Goal: Task Accomplishment & Management: Manage account settings

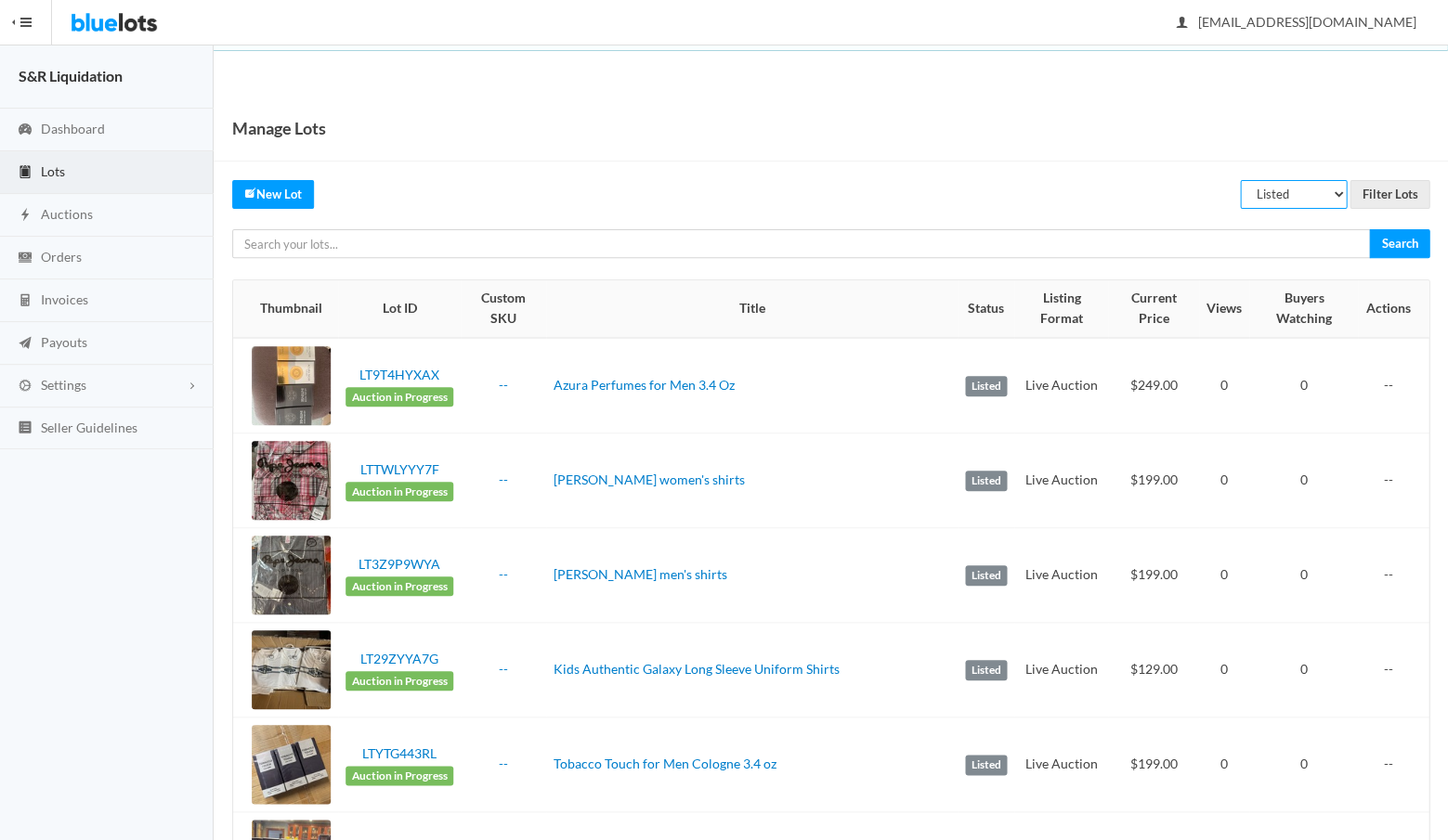
select select "unreviewed"
click at [1380, 191] on input "Filter Lots" at bounding box center [1389, 195] width 80 height 29
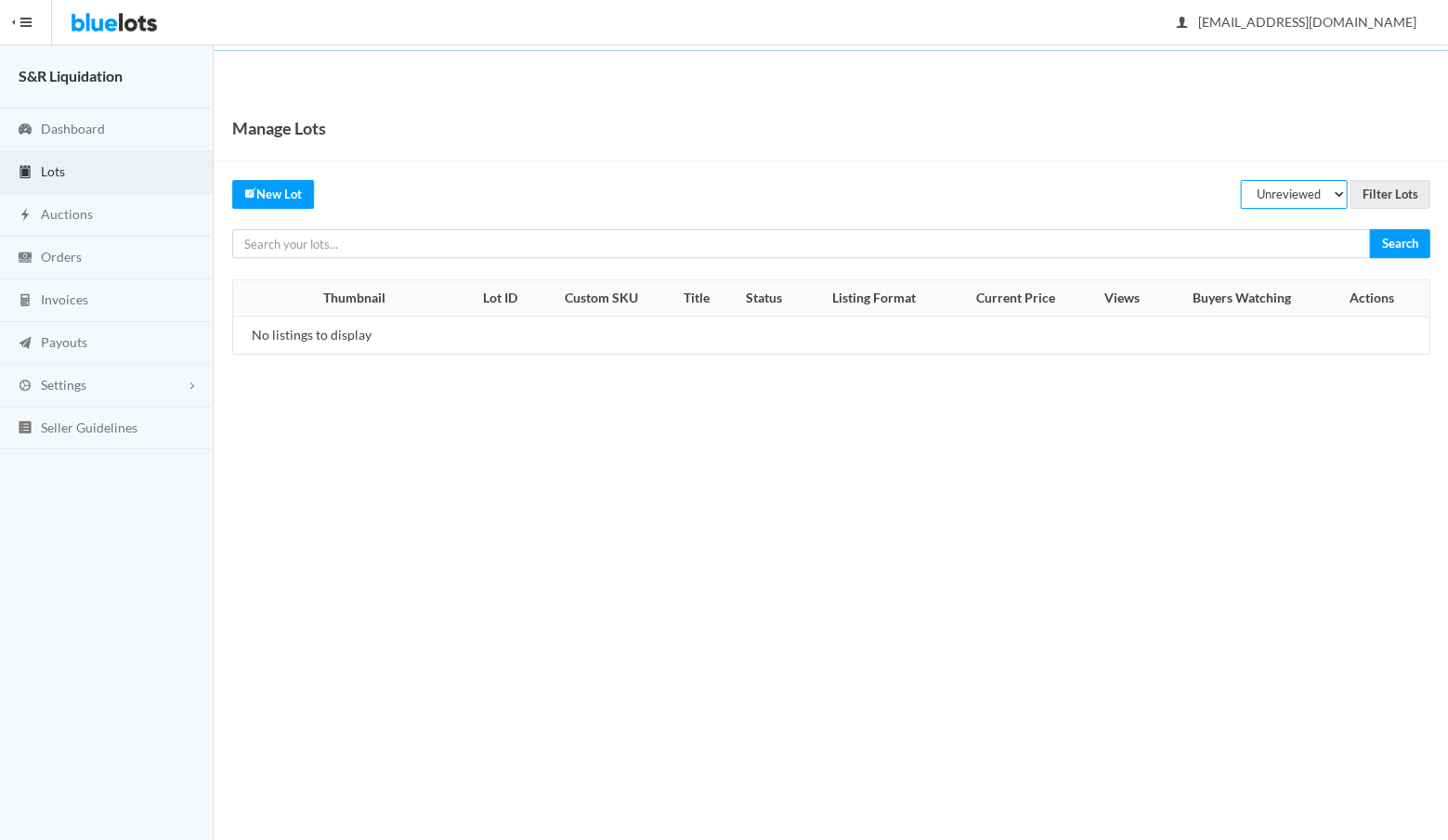
select select "rejected"
click at [1380, 195] on input "Filter Lots" at bounding box center [1389, 195] width 80 height 29
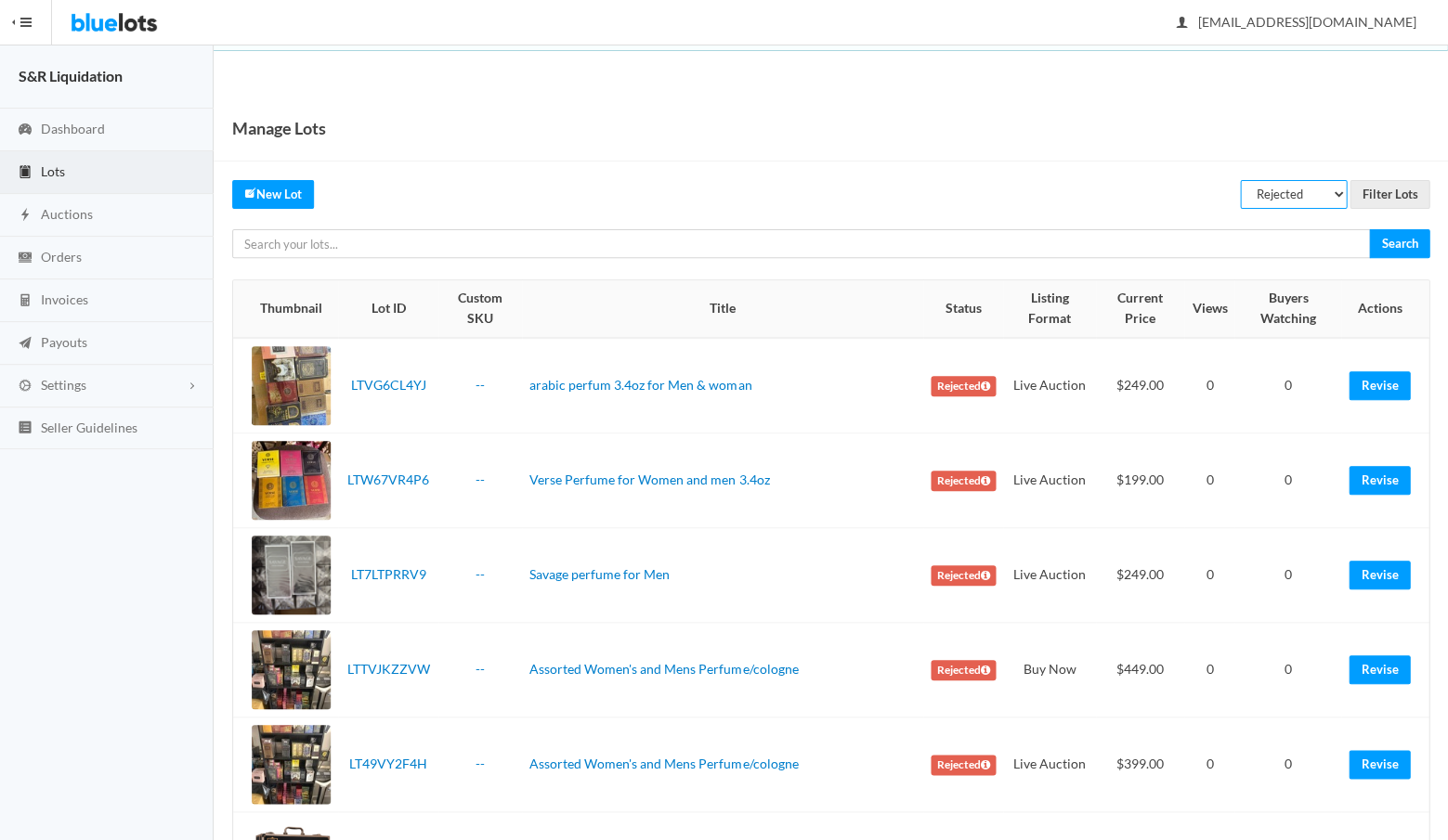
select select "listed"
click at [1388, 191] on input "Filter Lots" at bounding box center [1389, 195] width 80 height 29
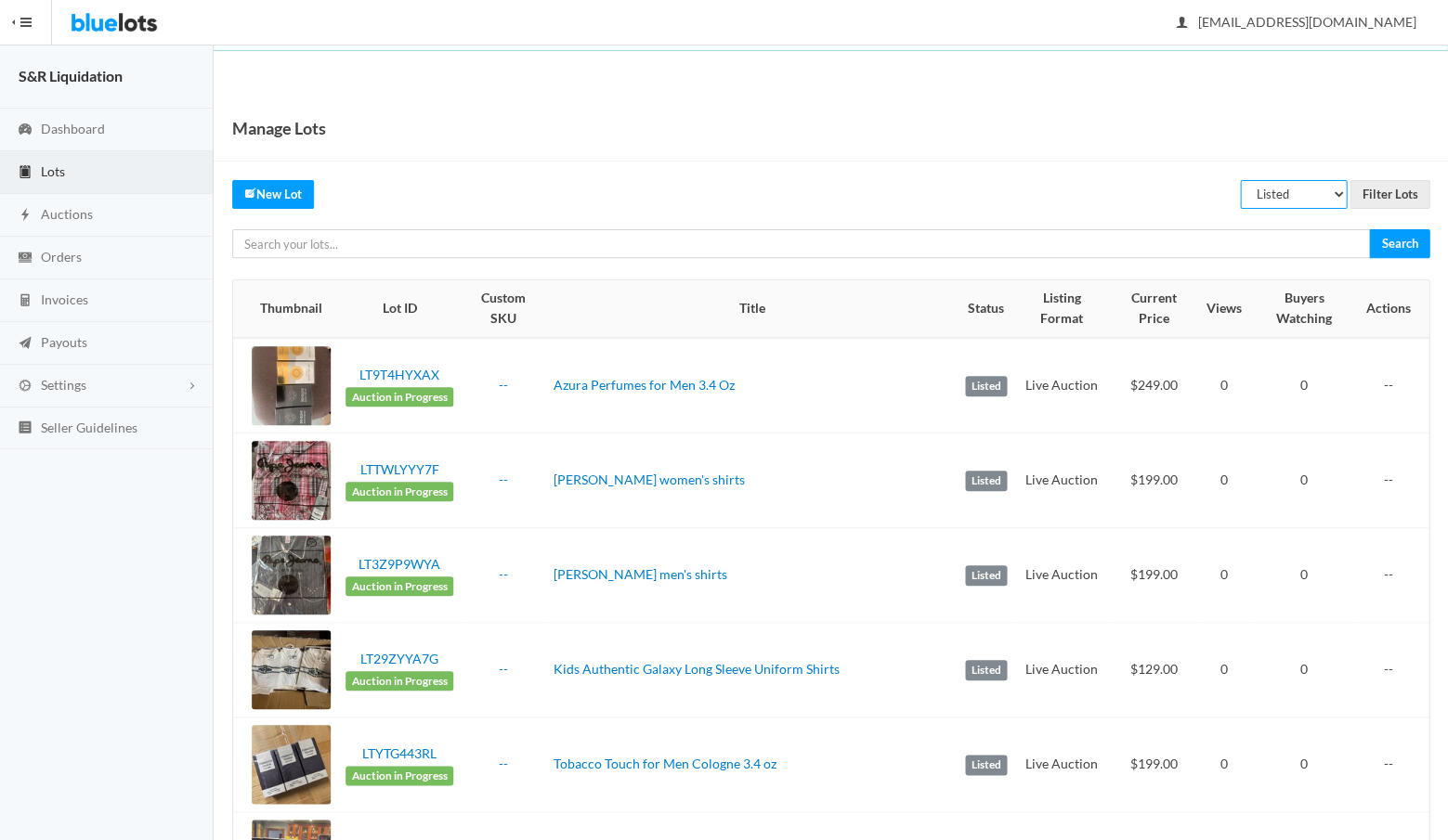
select select "scheduled"
click at [1396, 193] on input "Filter Lots" at bounding box center [1389, 195] width 80 height 29
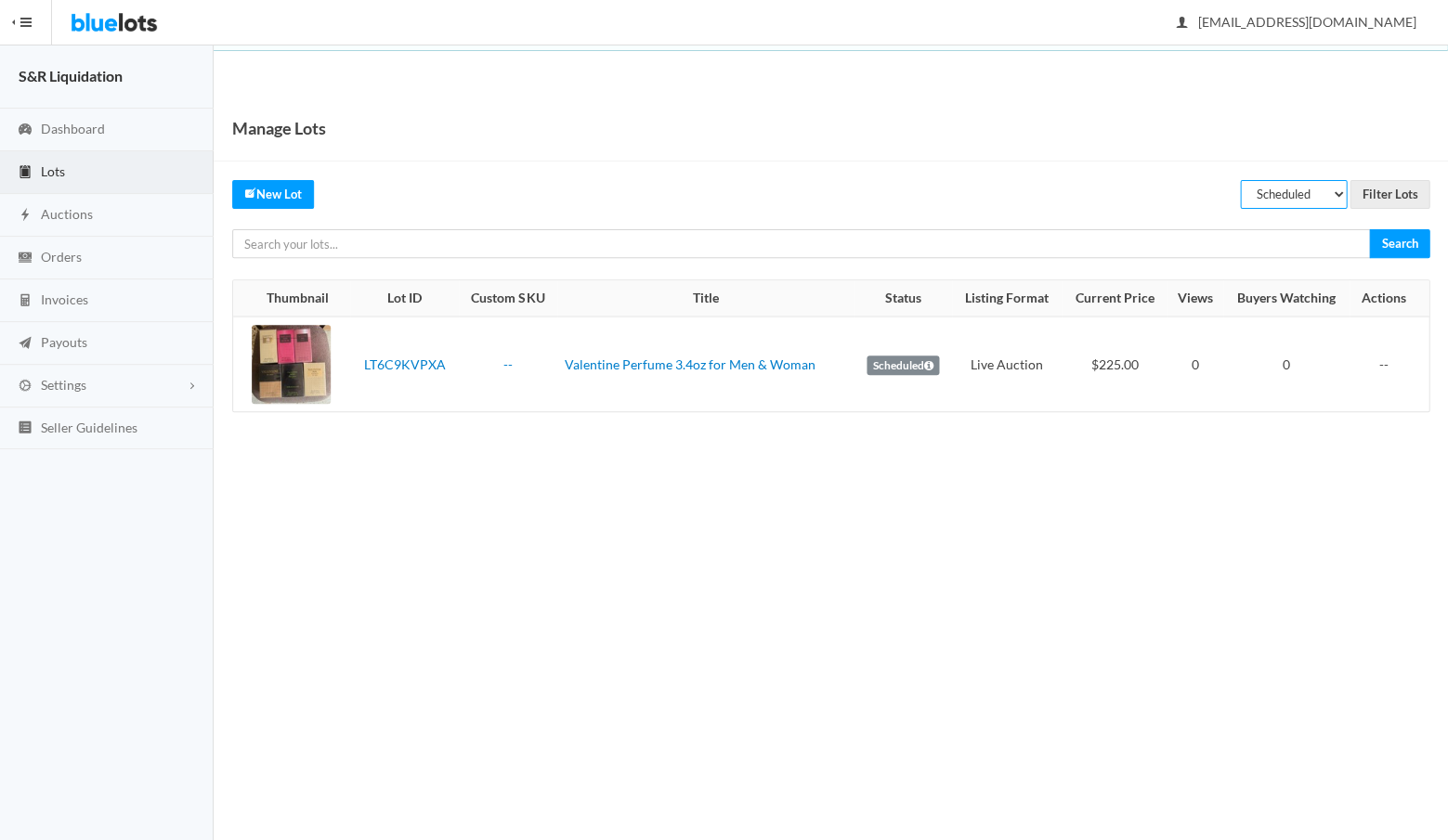
select select "listed"
click at [1389, 199] on input "Filter Lots" at bounding box center [1389, 195] width 80 height 29
